Goal: Find specific page/section: Find specific page/section

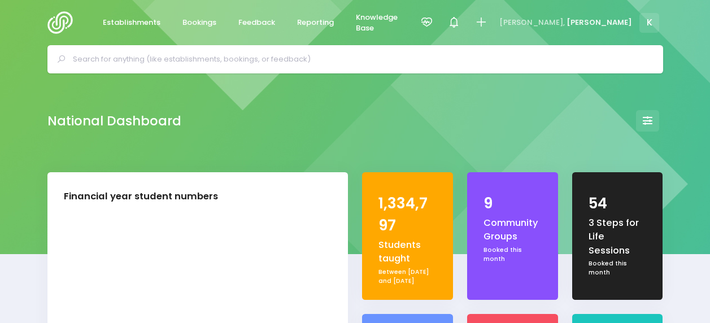
select select "5"
click at [238, 60] on input "text" at bounding box center [360, 59] width 575 height 17
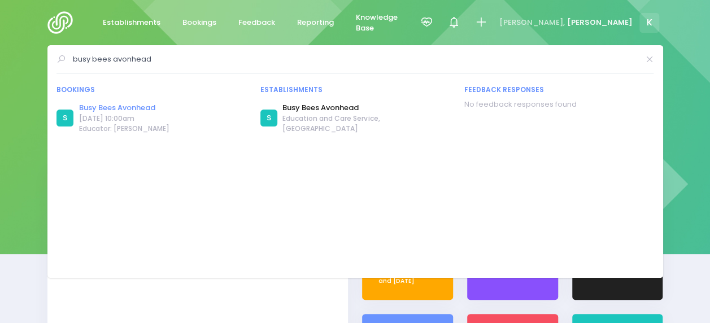
type input "busy bees avonhead"
click at [105, 103] on link "Busy Bees Avonhead" at bounding box center [124, 107] width 90 height 11
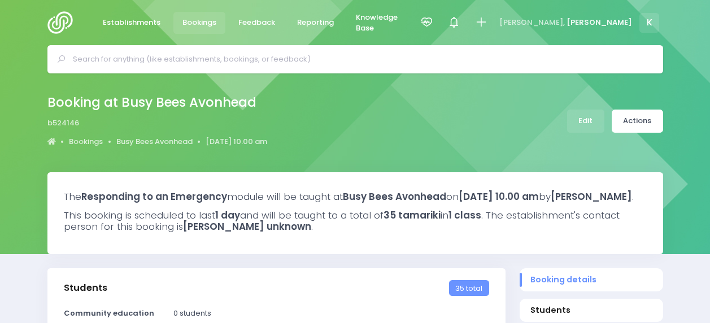
select select "5"
